Goal: Task Accomplishment & Management: Use online tool/utility

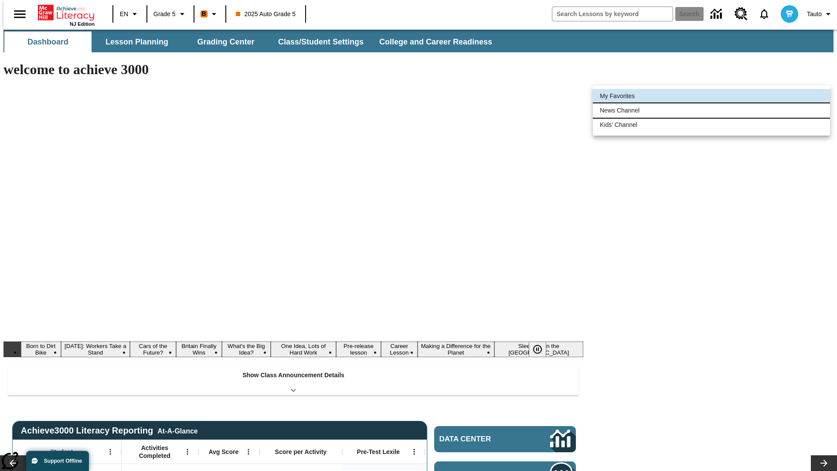
click at [712, 110] on li "News Channel" at bounding box center [711, 110] width 237 height 14
type input "120"
